Goal: Information Seeking & Learning: Learn about a topic

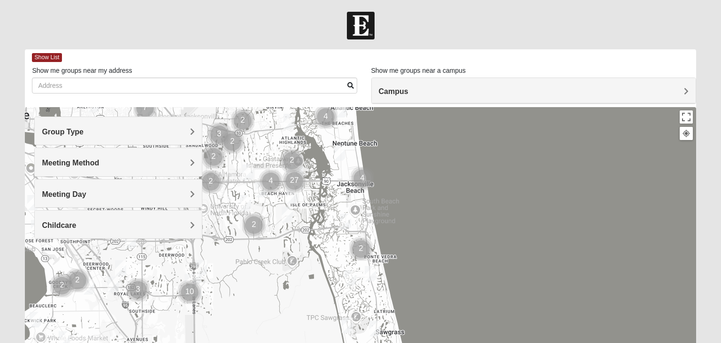
drag, startPoint x: 397, startPoint y: 314, endPoint x: 326, endPoint y: 199, distance: 135.5
click at [326, 199] on div at bounding box center [360, 295] width 671 height 376
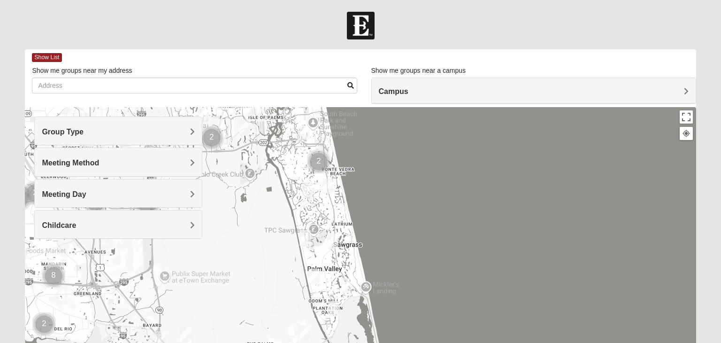
drag, startPoint x: 436, startPoint y: 293, endPoint x: 389, endPoint y: 203, distance: 101.4
click at [389, 203] on div at bounding box center [360, 295] width 671 height 376
click at [366, 282] on div at bounding box center [360, 295] width 671 height 376
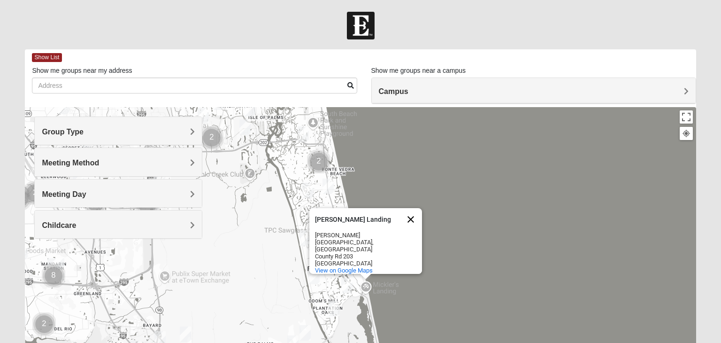
click at [408, 221] on button "Close" at bounding box center [411, 219] width 23 height 23
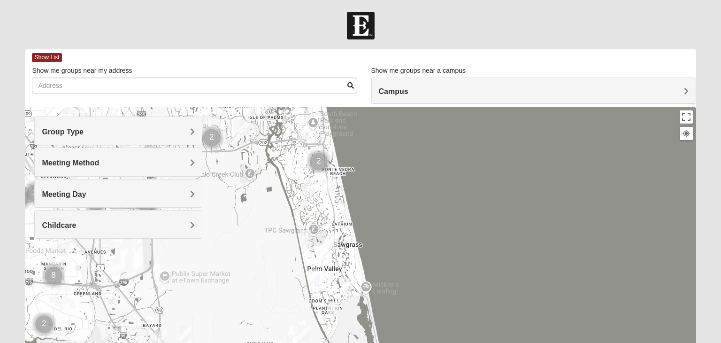
click at [365, 286] on div at bounding box center [360, 295] width 671 height 376
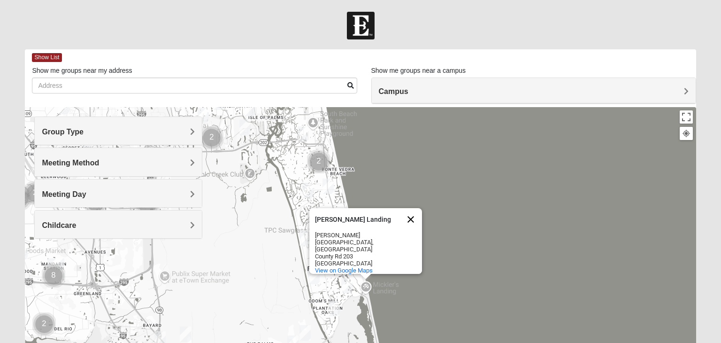
click at [414, 217] on button "Close" at bounding box center [411, 219] width 23 height 23
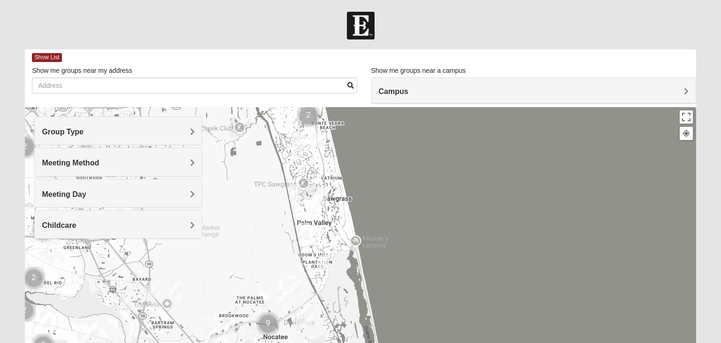
drag, startPoint x: 384, startPoint y: 302, endPoint x: 370, endPoint y: 255, distance: 49.2
click at [370, 255] on div at bounding box center [360, 295] width 671 height 376
click at [320, 197] on img "Mens Sopchak 32082" at bounding box center [320, 195] width 19 height 23
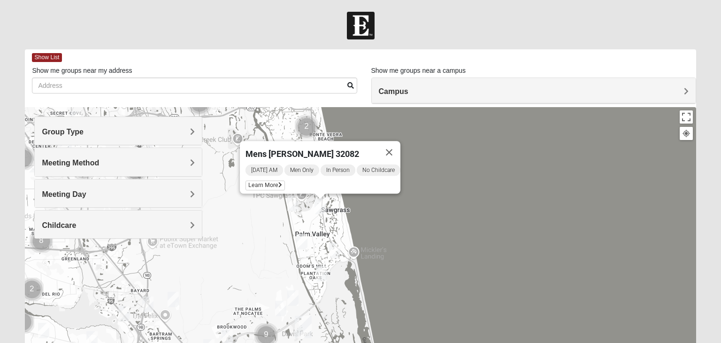
click at [321, 270] on img "Mixed Reed 32081" at bounding box center [321, 273] width 19 height 23
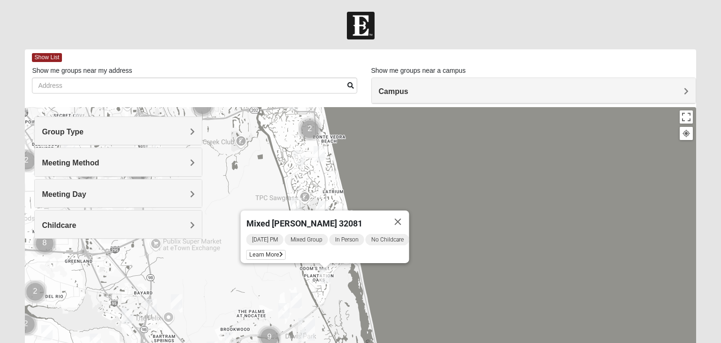
drag, startPoint x: 318, startPoint y: 200, endPoint x: 323, endPoint y: 203, distance: 6.0
click at [323, 203] on img "Mens Sopchak 32082" at bounding box center [323, 208] width 19 height 23
click at [323, 201] on img "Mens Sopchak 32082" at bounding box center [323, 208] width 19 height 23
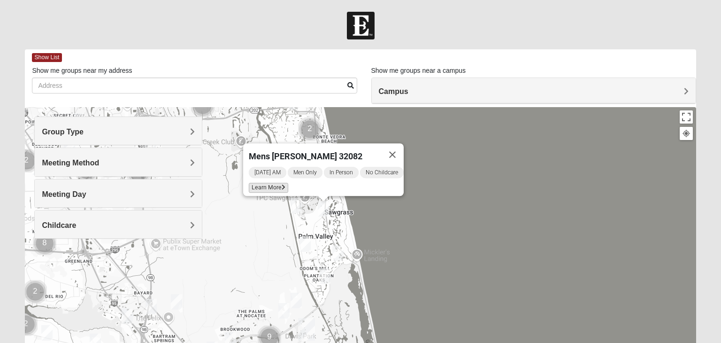
click at [266, 183] on span "Learn More" at bounding box center [268, 188] width 39 height 10
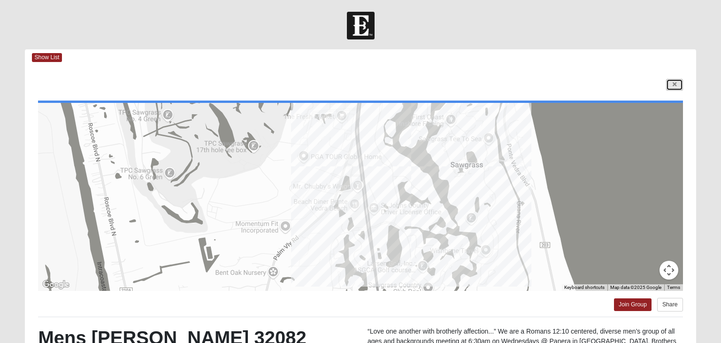
click at [676, 85] on link at bounding box center [674, 85] width 17 height 12
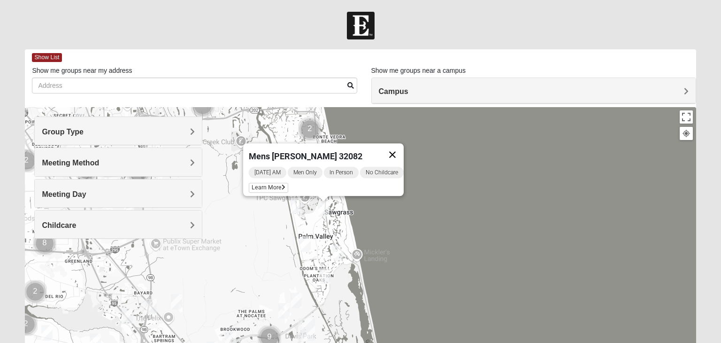
click at [404, 149] on button "Close" at bounding box center [392, 154] width 23 height 23
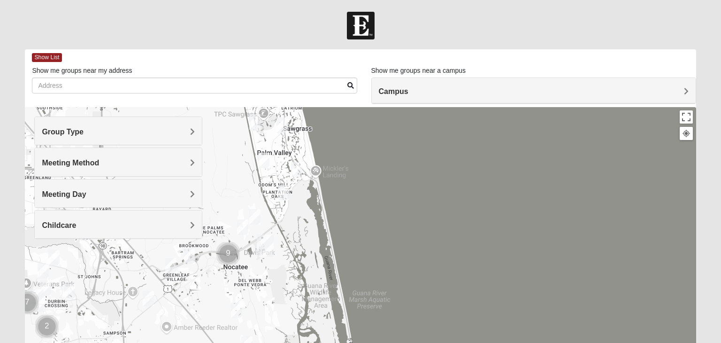
drag, startPoint x: 445, startPoint y: 265, endPoint x: 403, endPoint y: 182, distance: 93.2
click at [403, 182] on div at bounding box center [360, 295] width 671 height 376
click at [284, 192] on img "Mixed Reed 32081" at bounding box center [284, 193] width 19 height 23
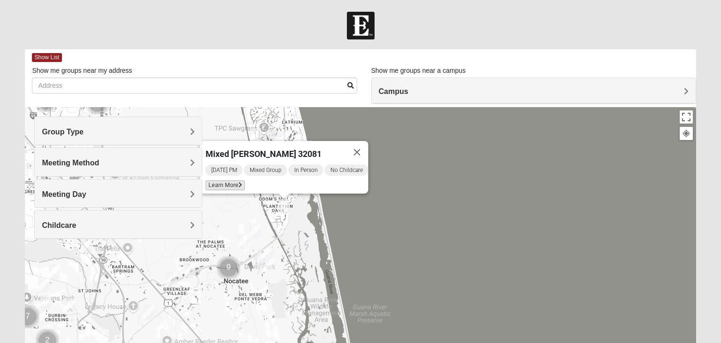
click at [226, 180] on span "Learn More" at bounding box center [225, 185] width 39 height 10
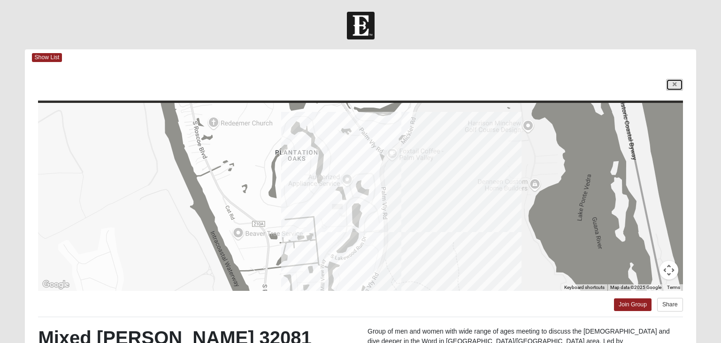
click at [675, 83] on icon at bounding box center [675, 85] width 4 height 6
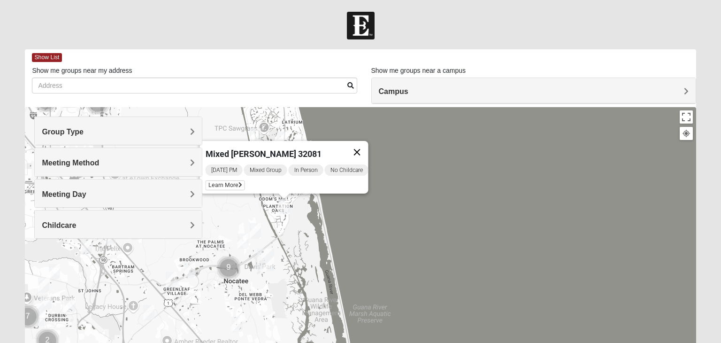
click at [363, 147] on button "Close" at bounding box center [357, 152] width 23 height 23
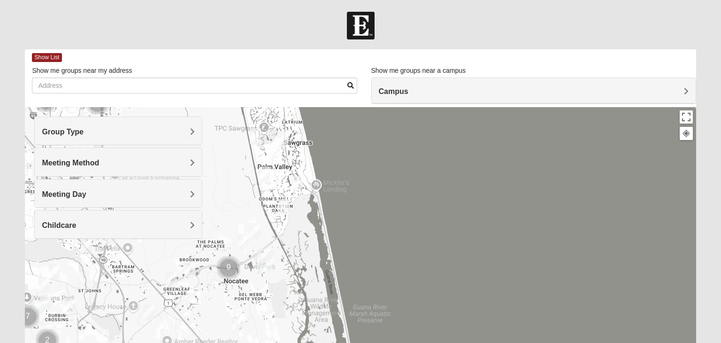
click at [267, 176] on img "Mixed Pate 32082" at bounding box center [264, 174] width 19 height 23
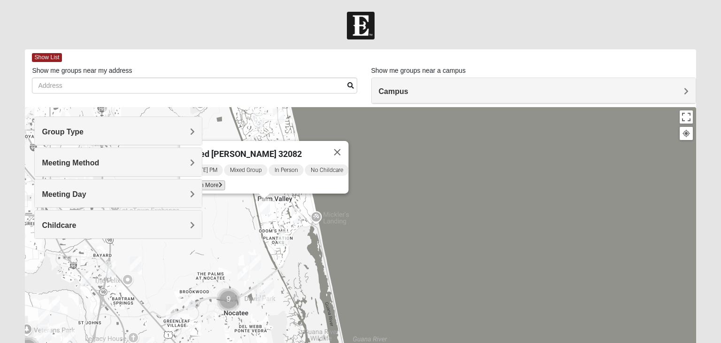
click at [208, 181] on span "Learn More" at bounding box center [205, 185] width 39 height 10
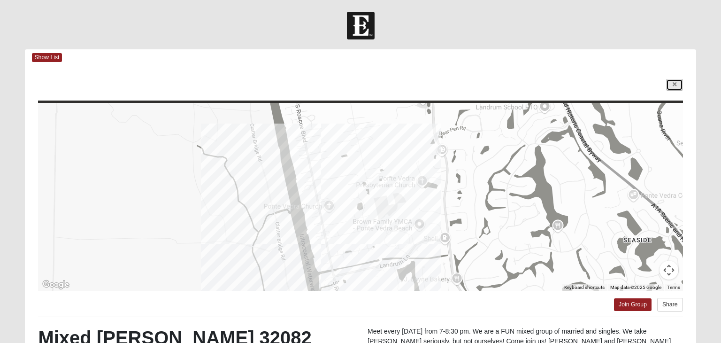
click at [675, 82] on icon at bounding box center [675, 85] width 4 height 6
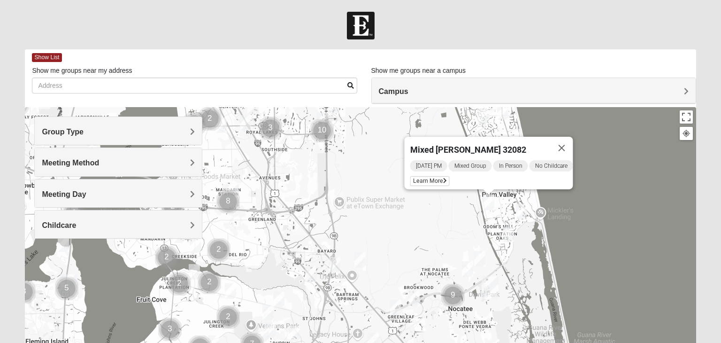
drag, startPoint x: 385, startPoint y: 219, endPoint x: 556, endPoint y: 160, distance: 181.8
click at [613, 213] on div "Mixed [PERSON_NAME] 32082 [DATE] PM Mixed Group In Person No Childcare Learn Mo…" at bounding box center [360, 295] width 671 height 376
click at [562, 143] on button "Close" at bounding box center [561, 148] width 23 height 23
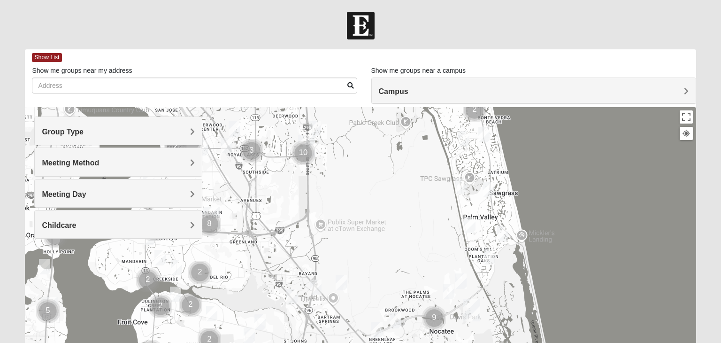
drag, startPoint x: 432, startPoint y: 196, endPoint x: 414, endPoint y: 220, distance: 29.5
click at [414, 220] on div at bounding box center [360, 295] width 671 height 376
click at [483, 130] on img "Mens Conway 32082" at bounding box center [484, 134] width 19 height 23
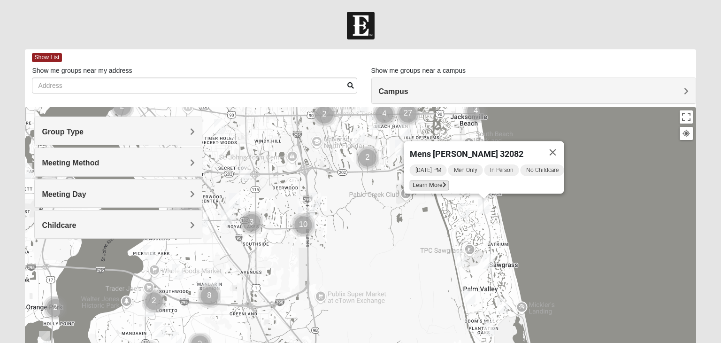
click at [417, 183] on span "Learn More" at bounding box center [429, 185] width 39 height 10
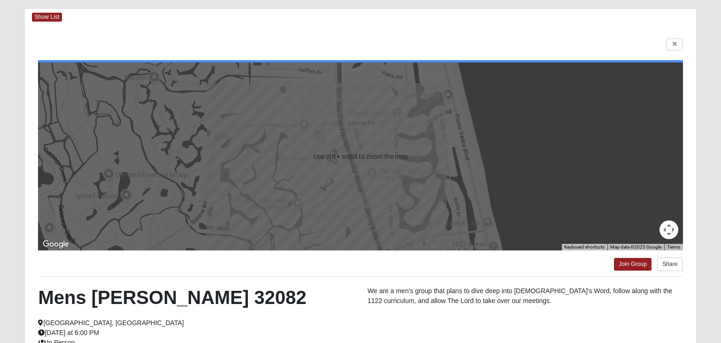
scroll to position [53, 0]
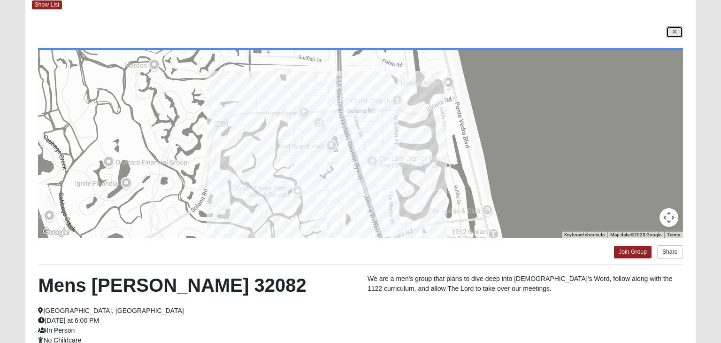
click at [673, 30] on icon at bounding box center [675, 32] width 4 height 6
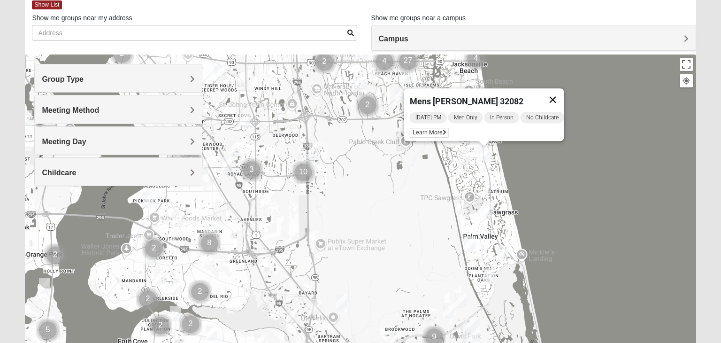
click at [560, 95] on button "Close" at bounding box center [553, 99] width 23 height 23
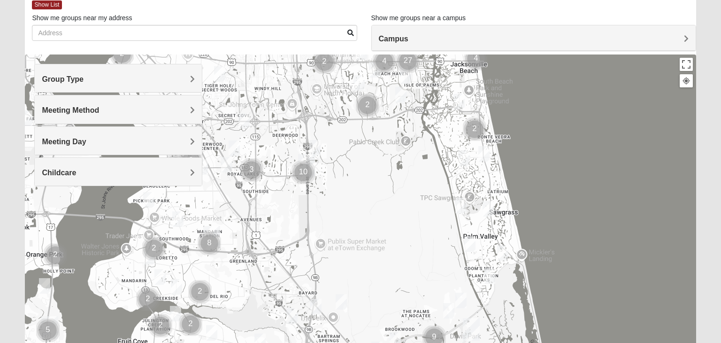
click at [474, 130] on img "Cluster of 2 groups" at bounding box center [474, 129] width 31 height 31
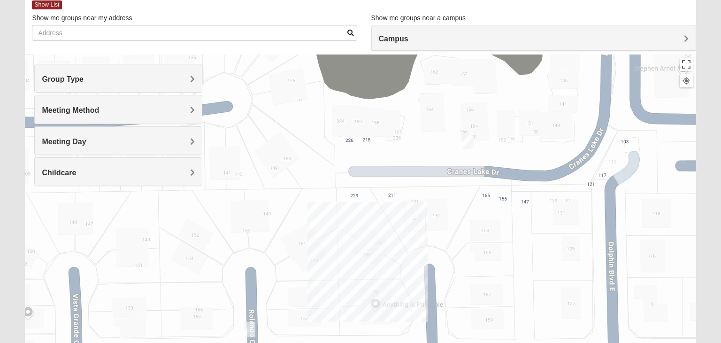
click at [464, 142] on img "Mens Crescimanno 32082" at bounding box center [467, 141] width 19 height 23
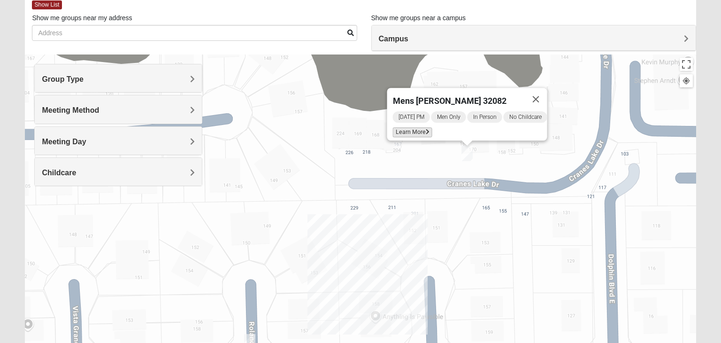
click at [413, 131] on span "Learn More" at bounding box center [412, 132] width 39 height 10
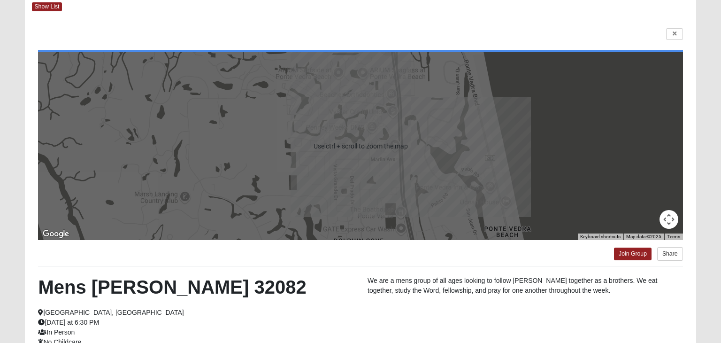
scroll to position [0, 0]
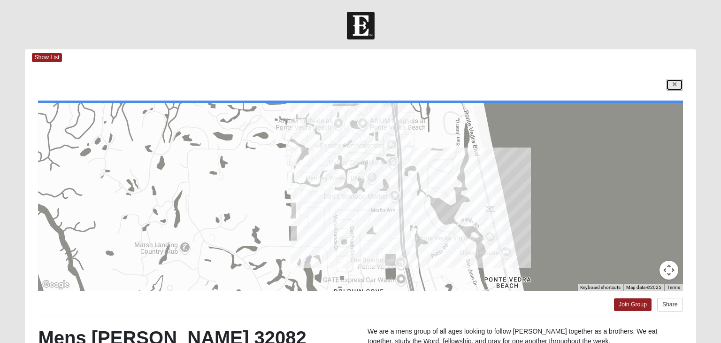
click at [671, 85] on link at bounding box center [674, 85] width 17 height 12
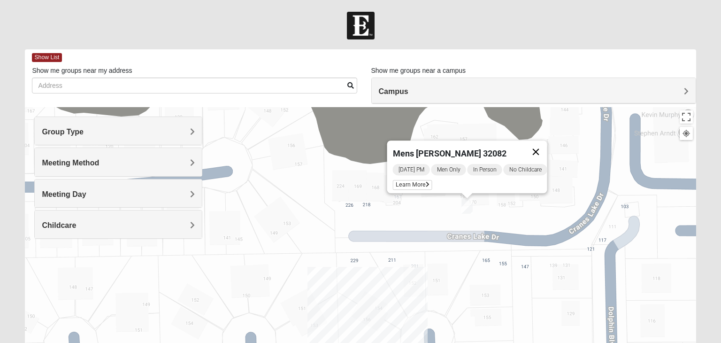
click at [538, 147] on button "Close" at bounding box center [536, 151] width 23 height 23
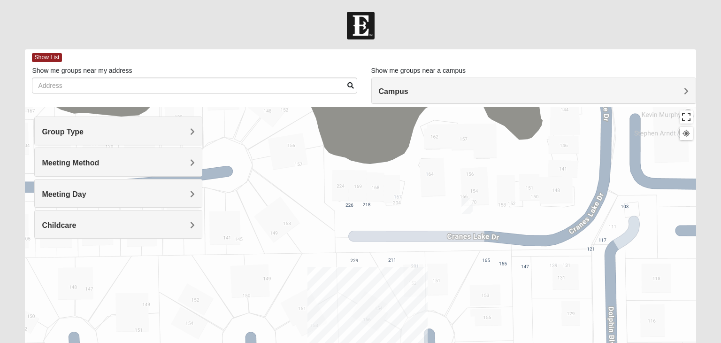
click at [685, 117] on button "Toggle fullscreen view" at bounding box center [686, 116] width 13 height 13
drag, startPoint x: 43, startPoint y: 58, endPoint x: 221, endPoint y: 54, distance: 177.5
click at [46, 60] on span "Show List" at bounding box center [47, 57] width 30 height 9
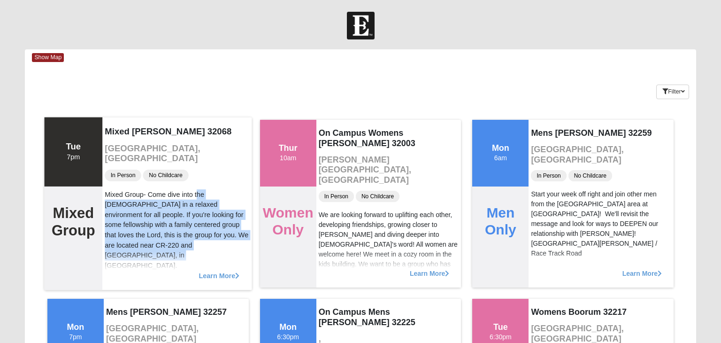
drag, startPoint x: 162, startPoint y: 184, endPoint x: 170, endPoint y: 231, distance: 47.2
click at [170, 231] on div "Mixed Group- Come dive into the [DEMOGRAPHIC_DATA] in a relaxed environment for…" at bounding box center [177, 229] width 145 height 81
